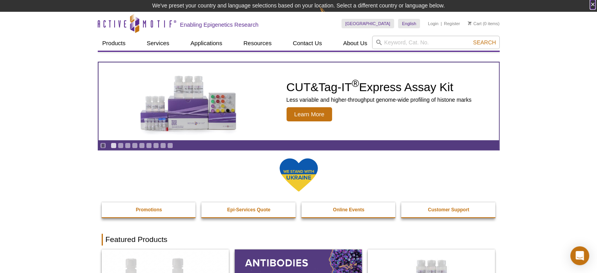
click at [594, 4] on button "×" at bounding box center [593, 4] width 5 height 9
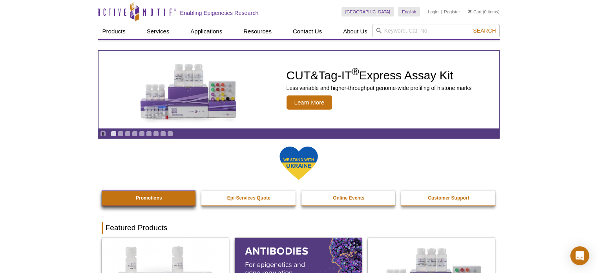
click at [150, 201] on link "Promotions" at bounding box center [149, 197] width 95 height 15
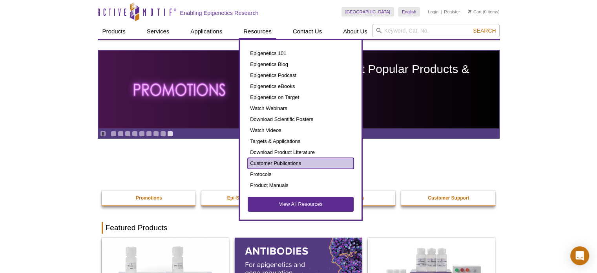
click at [278, 163] on link "Customer Publications" at bounding box center [301, 163] width 106 height 11
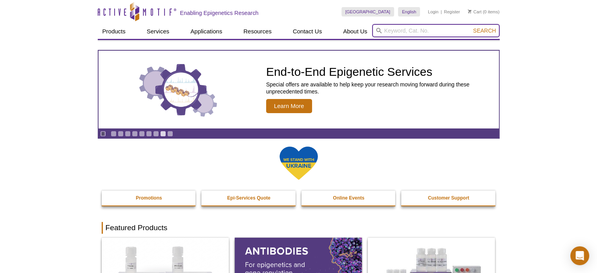
click at [443, 31] on input "search" at bounding box center [436, 30] width 128 height 13
type input "s9.6"
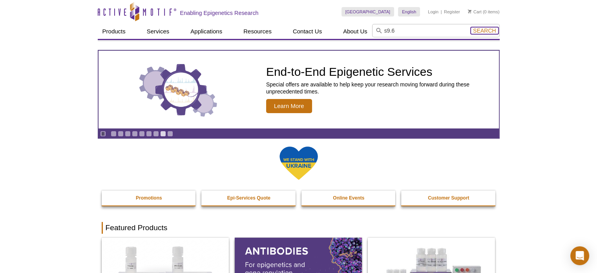
click at [481, 33] on span "Search" at bounding box center [484, 30] width 23 height 6
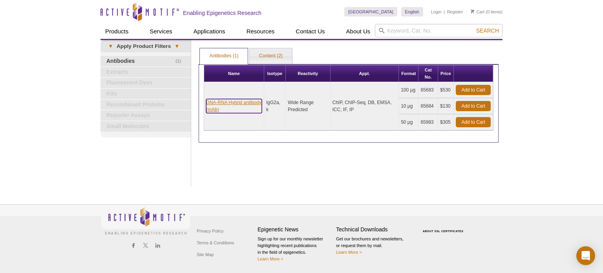
click at [223, 103] on link "DNA-RNA Hybrid antibody (mAb)" at bounding box center [234, 106] width 56 height 14
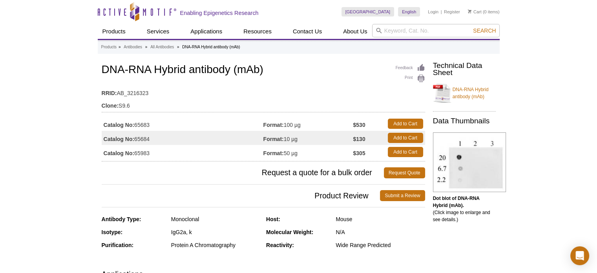
drag, startPoint x: 151, startPoint y: 124, endPoint x: 137, endPoint y: 123, distance: 14.2
click at [137, 123] on td "Catalog No: 65683" at bounding box center [183, 124] width 162 height 14
copy td "65683"
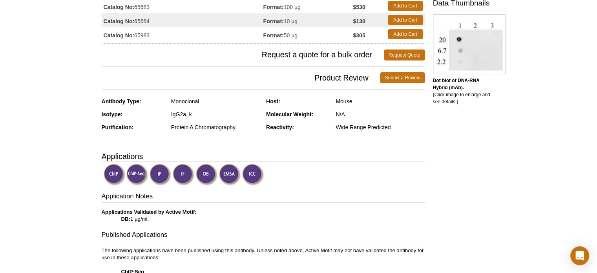
scroll to position [39, 0]
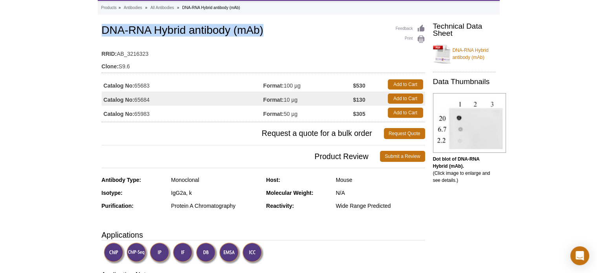
drag, startPoint x: 102, startPoint y: 28, endPoint x: 265, endPoint y: 28, distance: 163.0
click at [265, 28] on h1 "DNA-RNA Hybrid antibody (mAb)" at bounding box center [264, 30] width 324 height 13
copy h1 "DNA-RNA Hybrid antibody (mAb)"
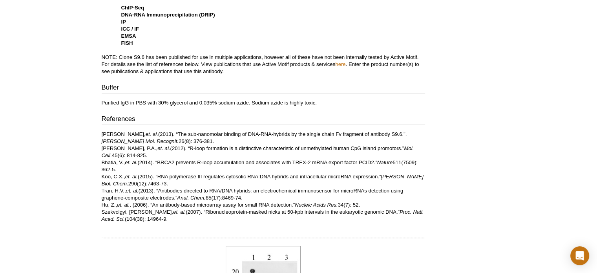
scroll to position [432, 0]
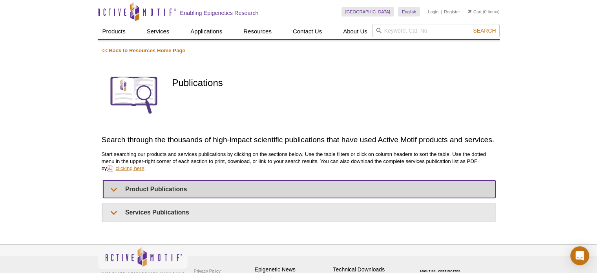
click at [117, 187] on div "<< Back to Resources Home Page Publications Search through the thousands of hig…" at bounding box center [299, 134] width 394 height 175
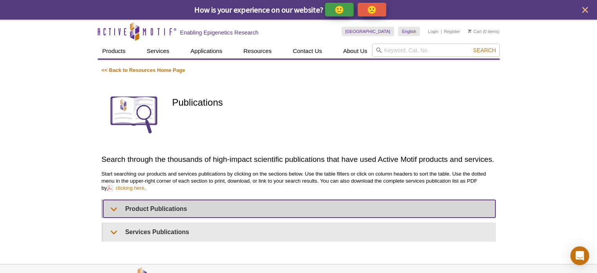
click at [116, 207] on summary "Product Publications" at bounding box center [299, 209] width 392 height 18
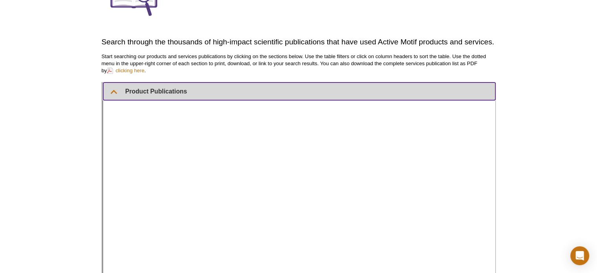
scroll to position [118, 0]
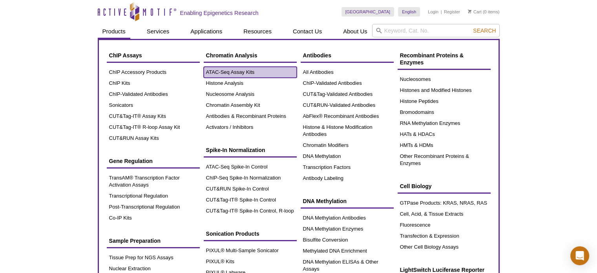
click at [212, 75] on link "ATAC-Seq Assay Kits" at bounding box center [250, 72] width 93 height 11
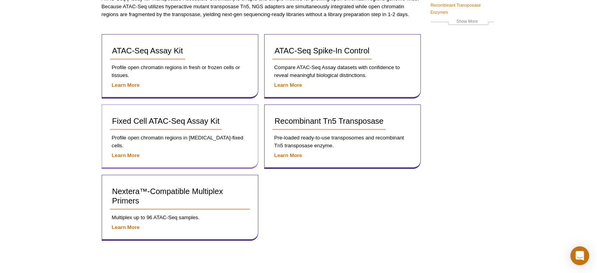
scroll to position [118, 0]
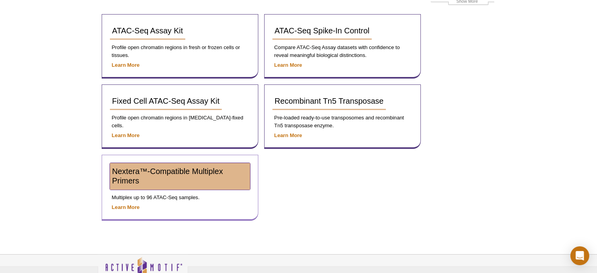
click at [167, 169] on span "Nextera™-Compatible Multiplex Primers" at bounding box center [167, 176] width 111 height 18
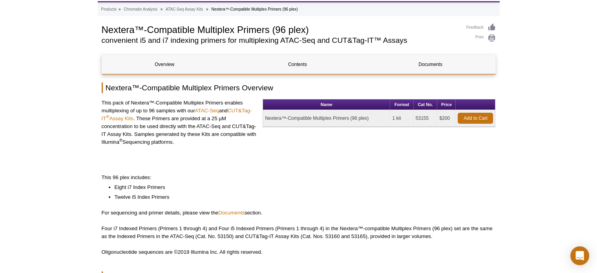
scroll to position [79, 0]
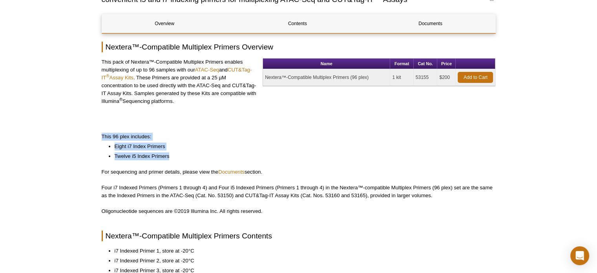
drag, startPoint x: 101, startPoint y: 134, endPoint x: 177, endPoint y: 154, distance: 78.7
copy div "This 96 plex includes: Eight i7 Index Primers Twelve i5 Index Primers"
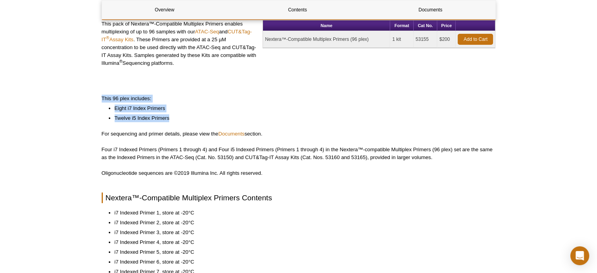
scroll to position [196, 0]
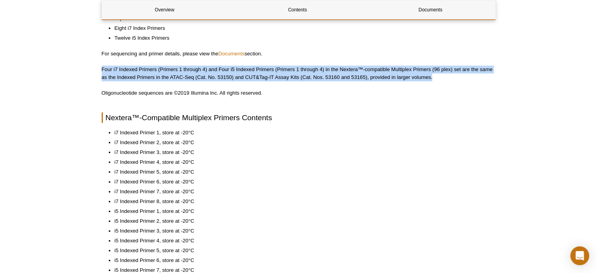
drag, startPoint x: 101, startPoint y: 67, endPoint x: 445, endPoint y: 79, distance: 344.6
click at [445, 79] on div "AVAILABLE PRODUCTS ATAC-Seq Kit Fixed Cell ATAC-Seq Kit Recombinant Transposase…" at bounding box center [299, 186] width 402 height 642
copy p "Four i7 Indexed Primers (Primers 1 through 4) and Four i5 Indexed Primers (Prim…"
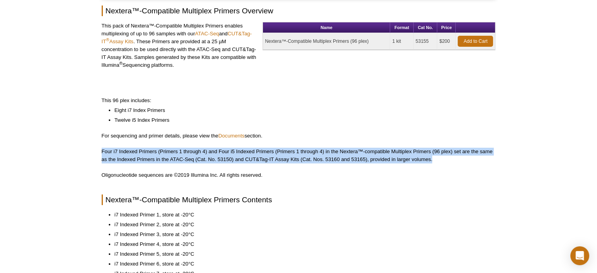
scroll to position [0, 0]
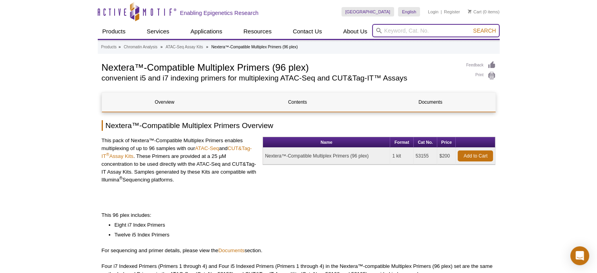
click at [397, 27] on input "search" at bounding box center [436, 30] width 128 height 13
click at [471, 27] on button "Search" at bounding box center [484, 30] width 27 height 7
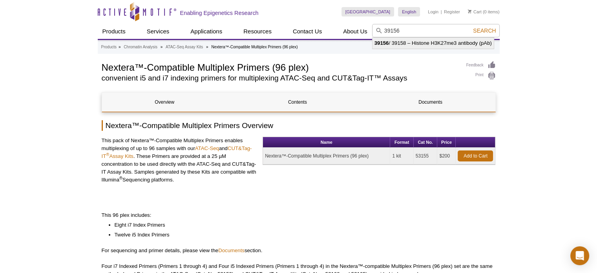
click at [443, 45] on li "39156 / 39158 – Histone H3K27me3 antibody (pAb)" at bounding box center [433, 43] width 121 height 11
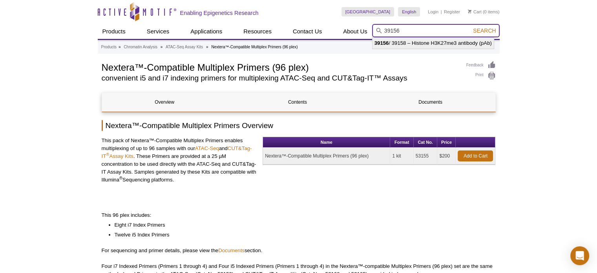
type input "39156 / 39158 – Histone H3K27me3 antibody (pAb)"
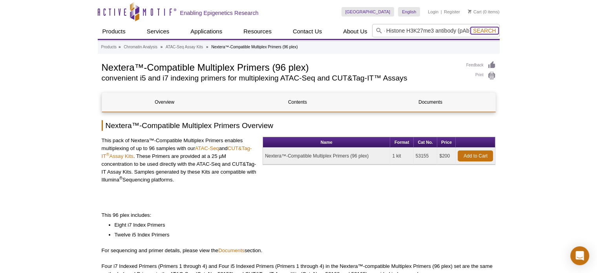
click at [485, 34] on button "Search" at bounding box center [484, 30] width 27 height 7
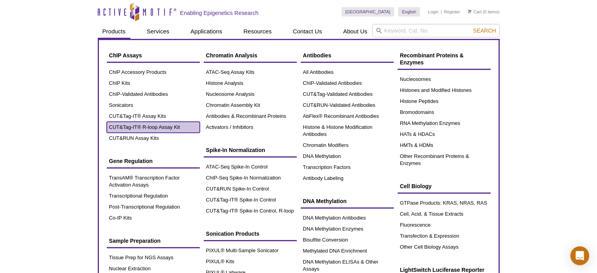
click at [153, 123] on link "CUT&Tag-IT® R-loop Assay Kit" at bounding box center [153, 127] width 93 height 11
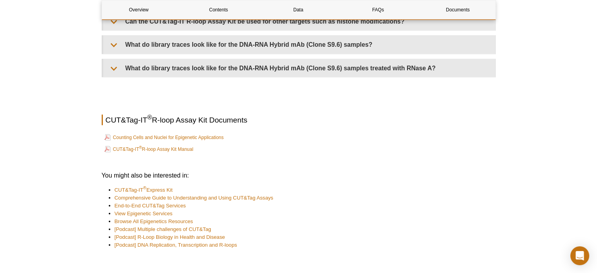
scroll to position [1885, 0]
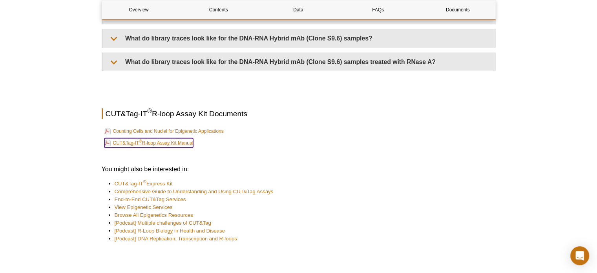
click at [189, 138] on link "CUT&Tag-IT ® R-loop Assay Kit Manual" at bounding box center [148, 142] width 89 height 9
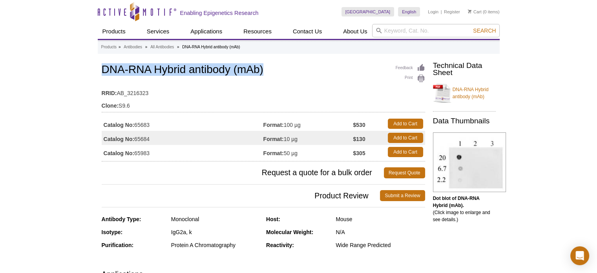
drag, startPoint x: 152, startPoint y: 124, endPoint x: 136, endPoint y: 124, distance: 16.1
click at [136, 124] on td "Catalog No: 65683" at bounding box center [183, 124] width 162 height 14
copy td "65683"
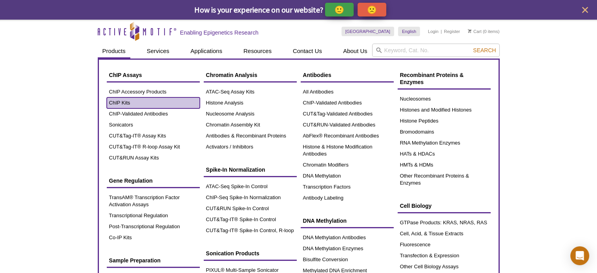
click at [119, 102] on link "ChIP Kits" at bounding box center [153, 102] width 93 height 11
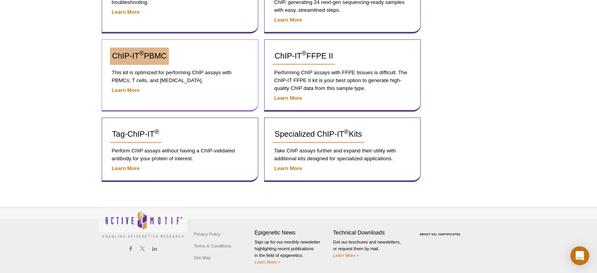
scroll to position [371, 0]
click at [153, 47] on link "ChIP-IT ® PBMC" at bounding box center [139, 55] width 59 height 17
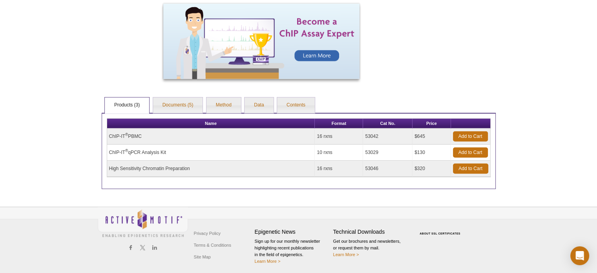
scroll to position [589, 0]
click at [173, 102] on link "Documents (5)" at bounding box center [178, 105] width 50 height 16
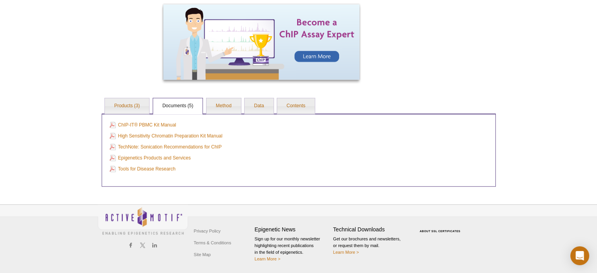
scroll to position [574, 0]
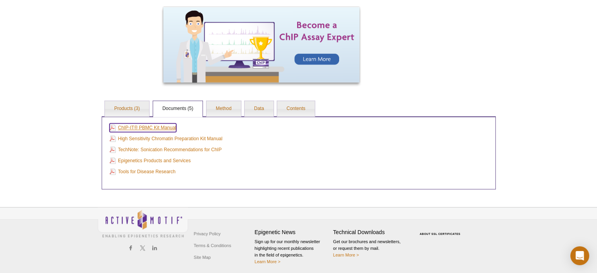
click at [157, 126] on link "ChIP-IT® PBMC Kit Manual" at bounding box center [143, 127] width 67 height 9
